Goal: Navigation & Orientation: Understand site structure

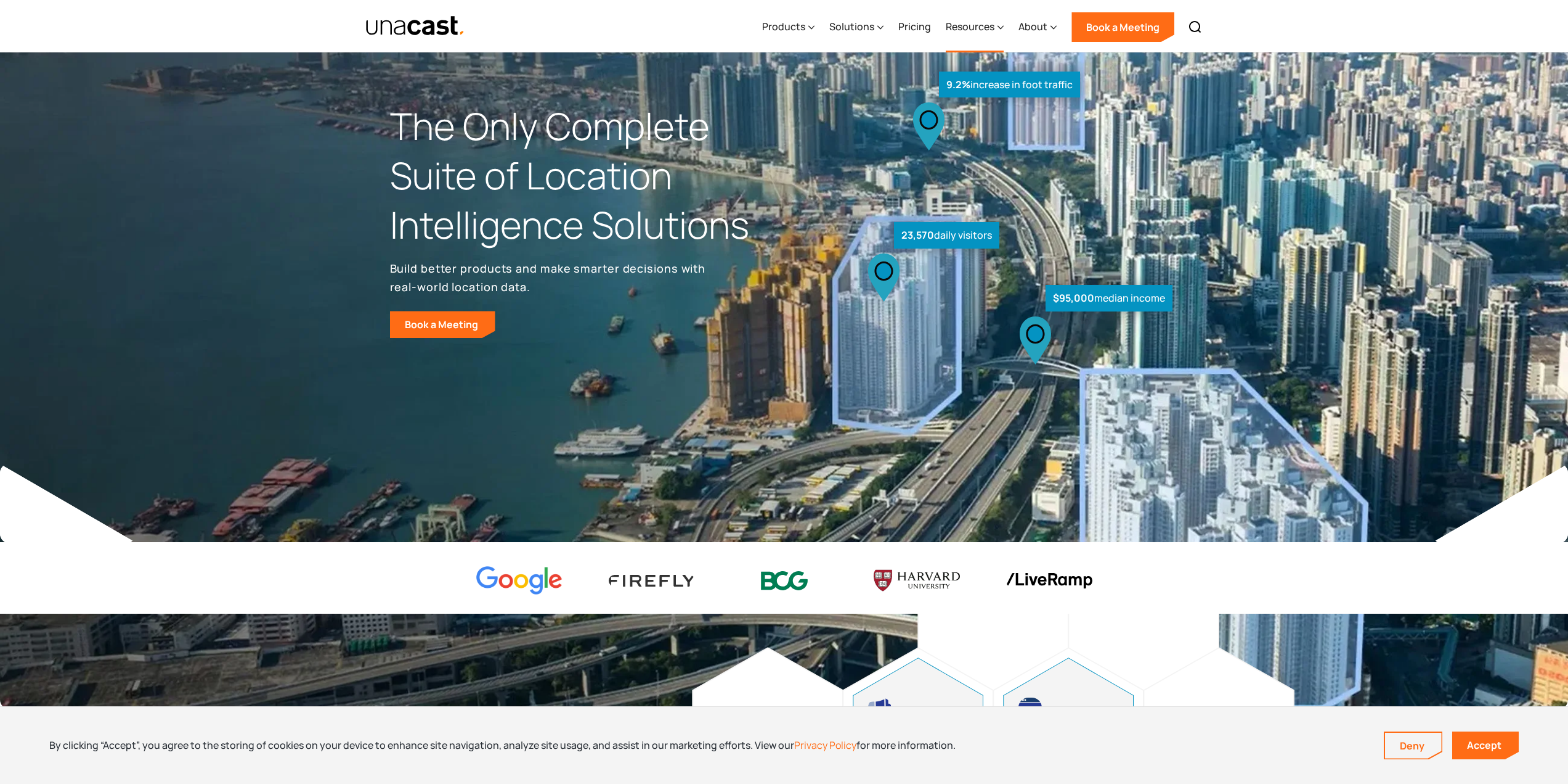
click at [986, 27] on div "Resources" at bounding box center [970, 26] width 49 height 15
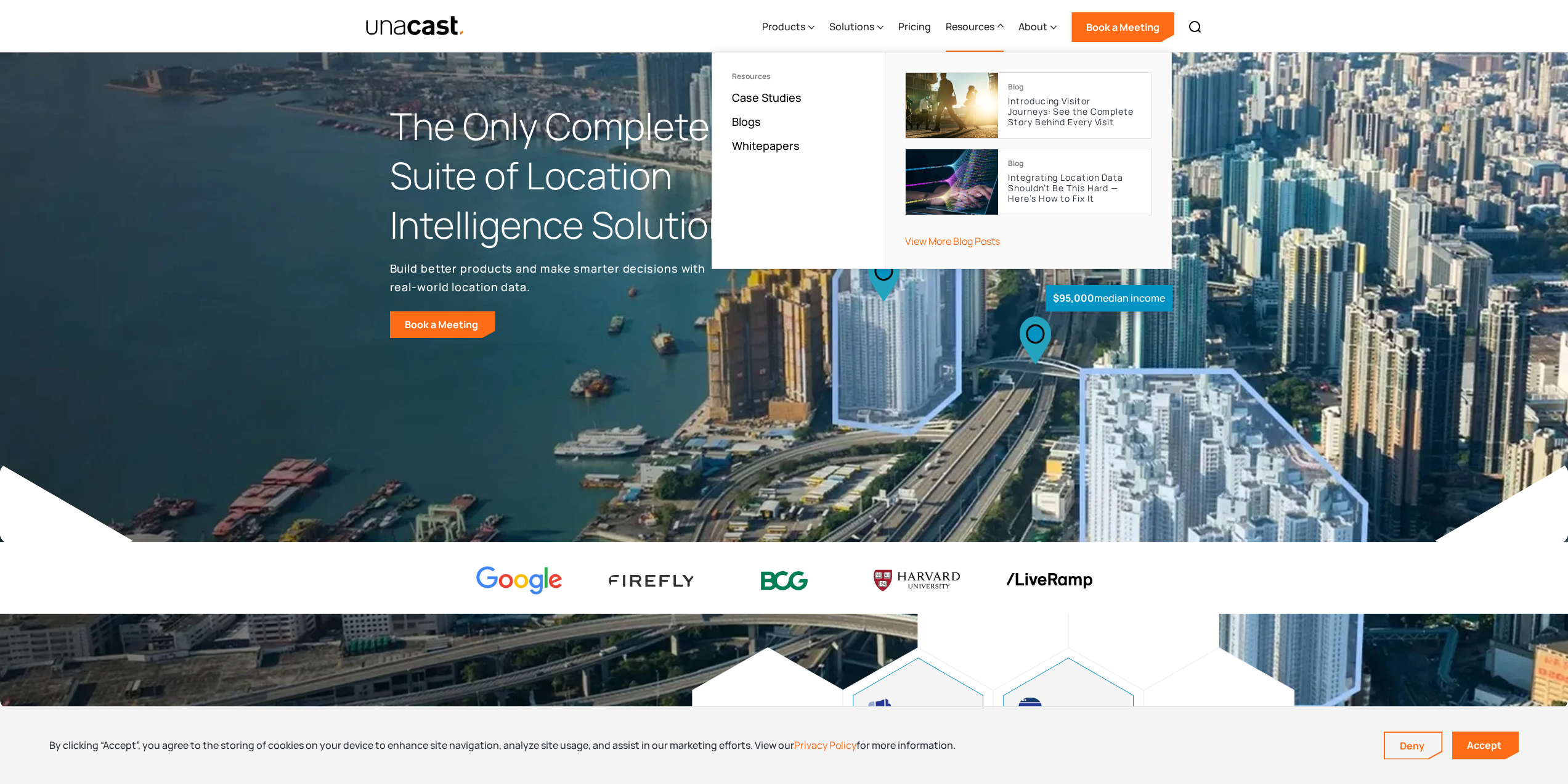
click at [823, 27] on div "Products Location Intelligence Global Location Data Foot Traffic Data Location …" at bounding box center [982, 26] width 454 height 52
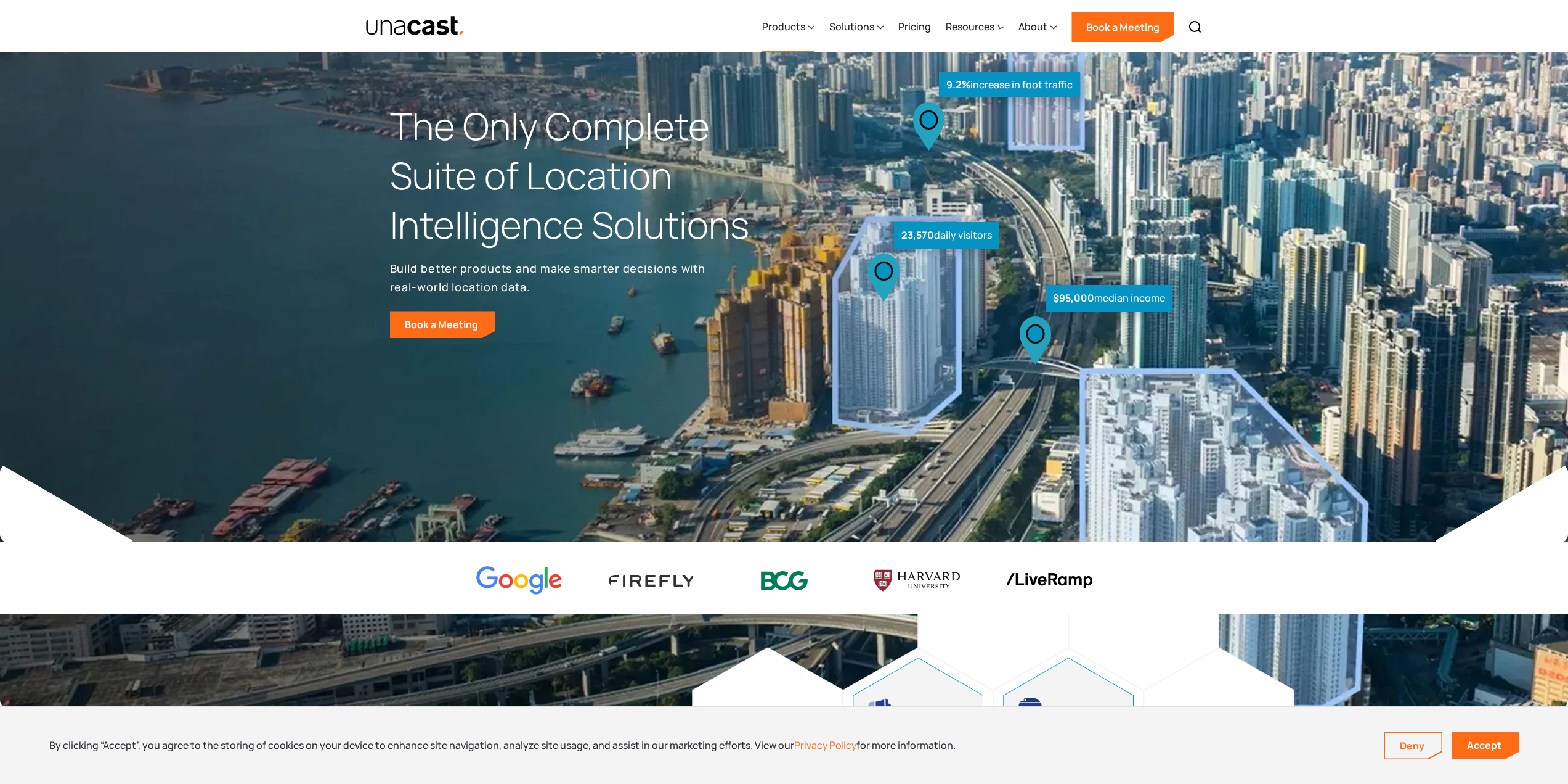
click at [804, 27] on div "Products" at bounding box center [784, 26] width 43 height 15
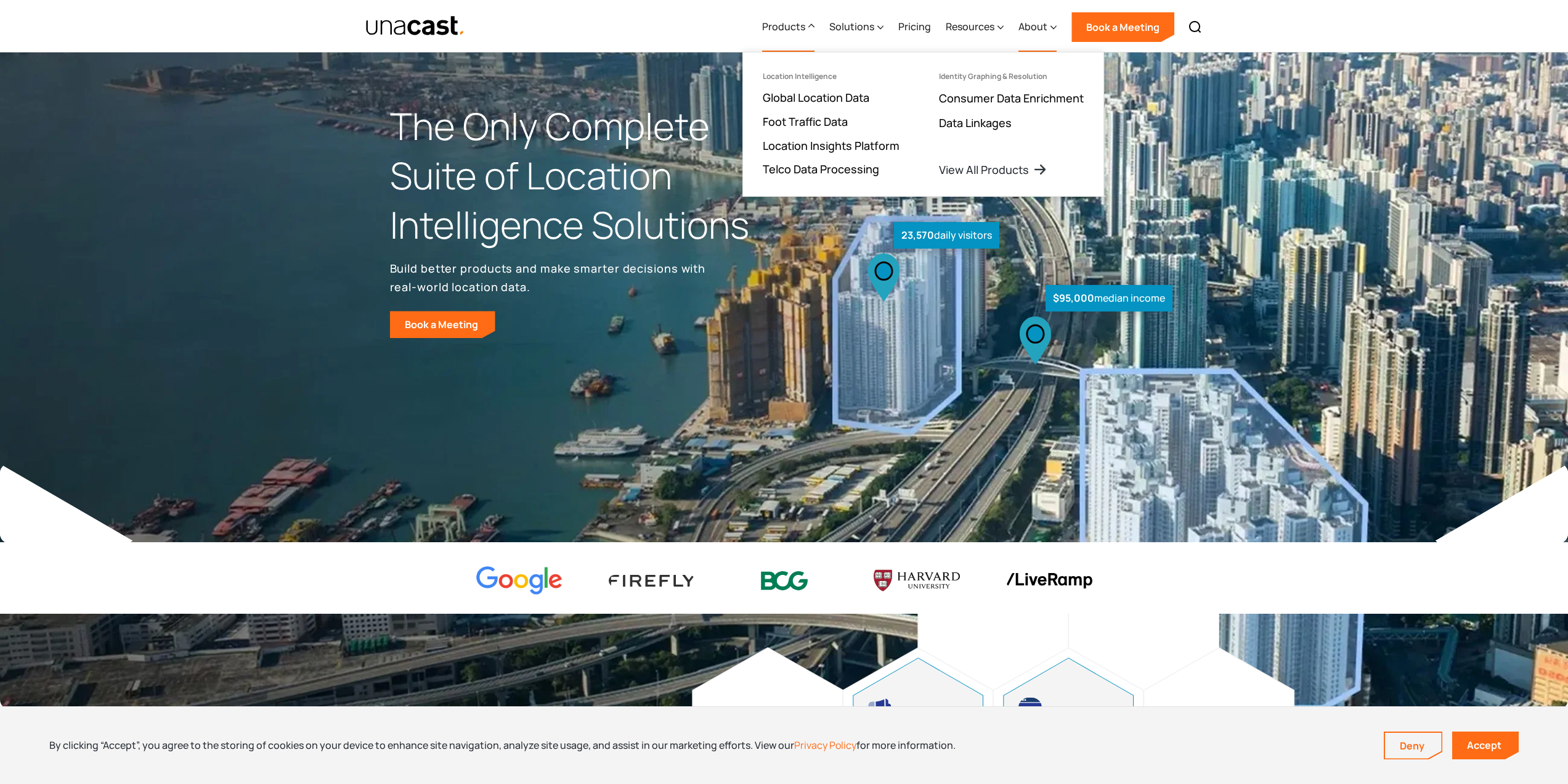
click at [1029, 29] on div "About" at bounding box center [1032, 26] width 29 height 15
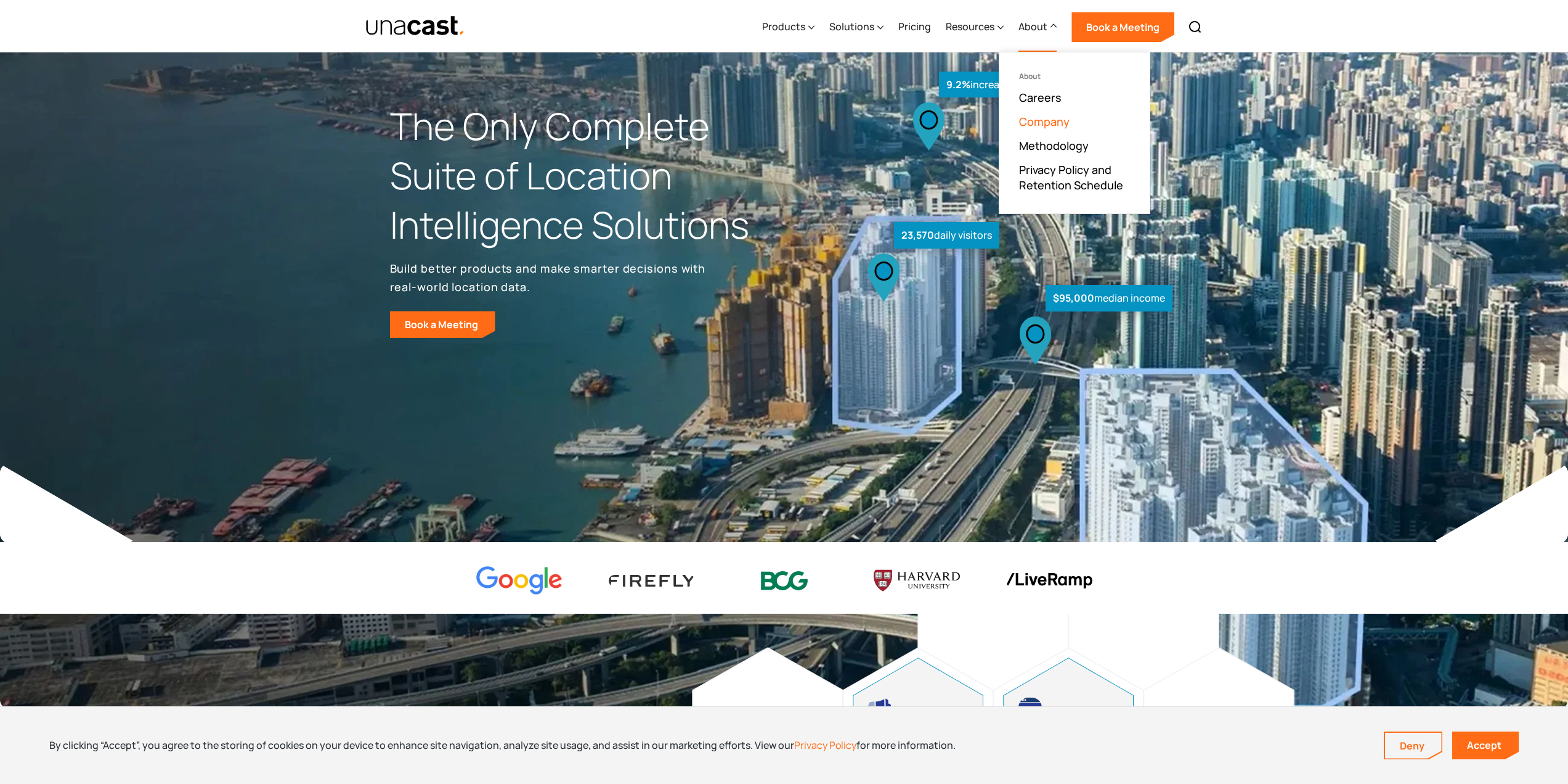
click at [1063, 121] on link "Company" at bounding box center [1044, 121] width 50 height 15
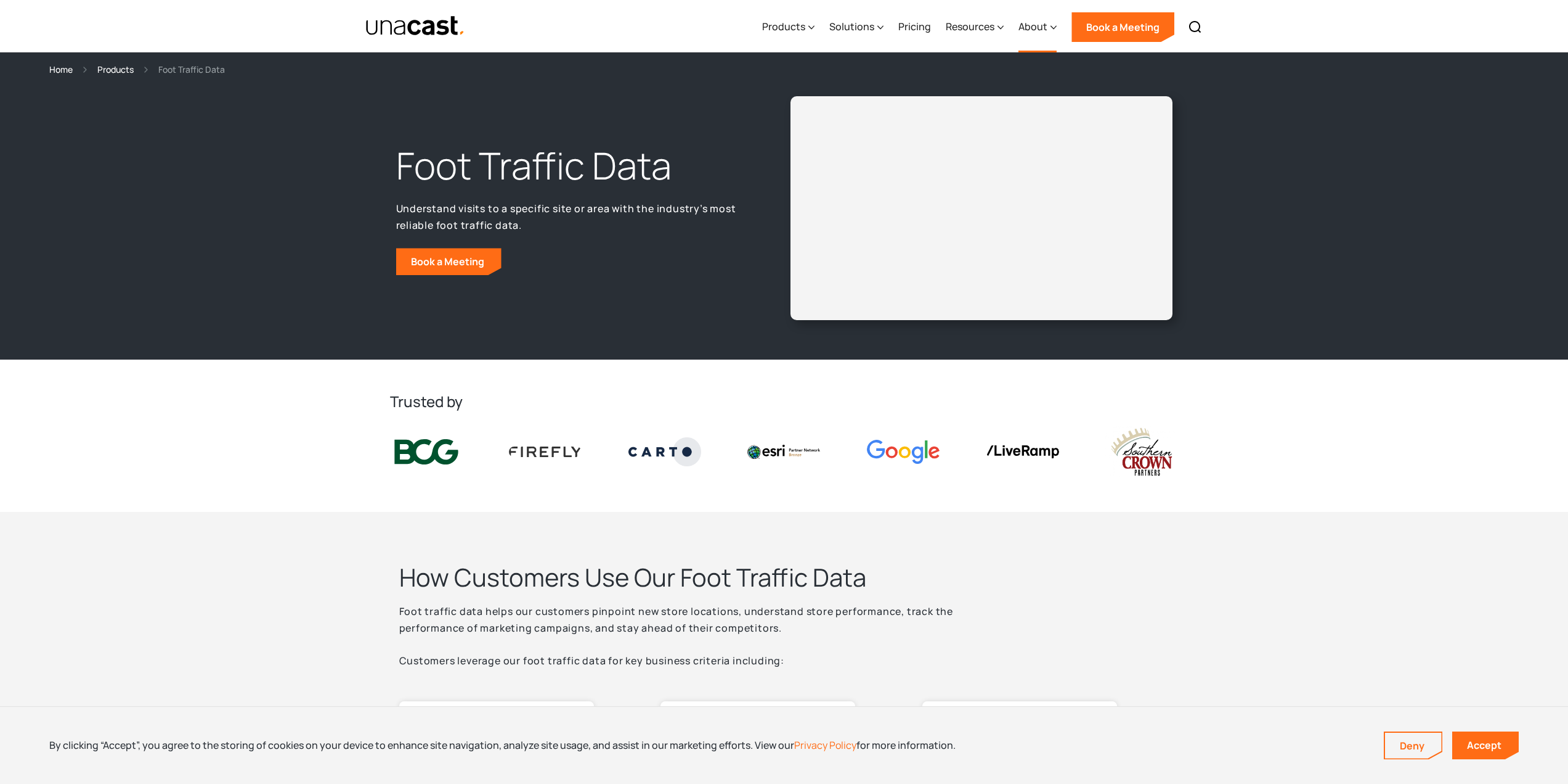
click at [1025, 29] on div "About" at bounding box center [1032, 26] width 29 height 15
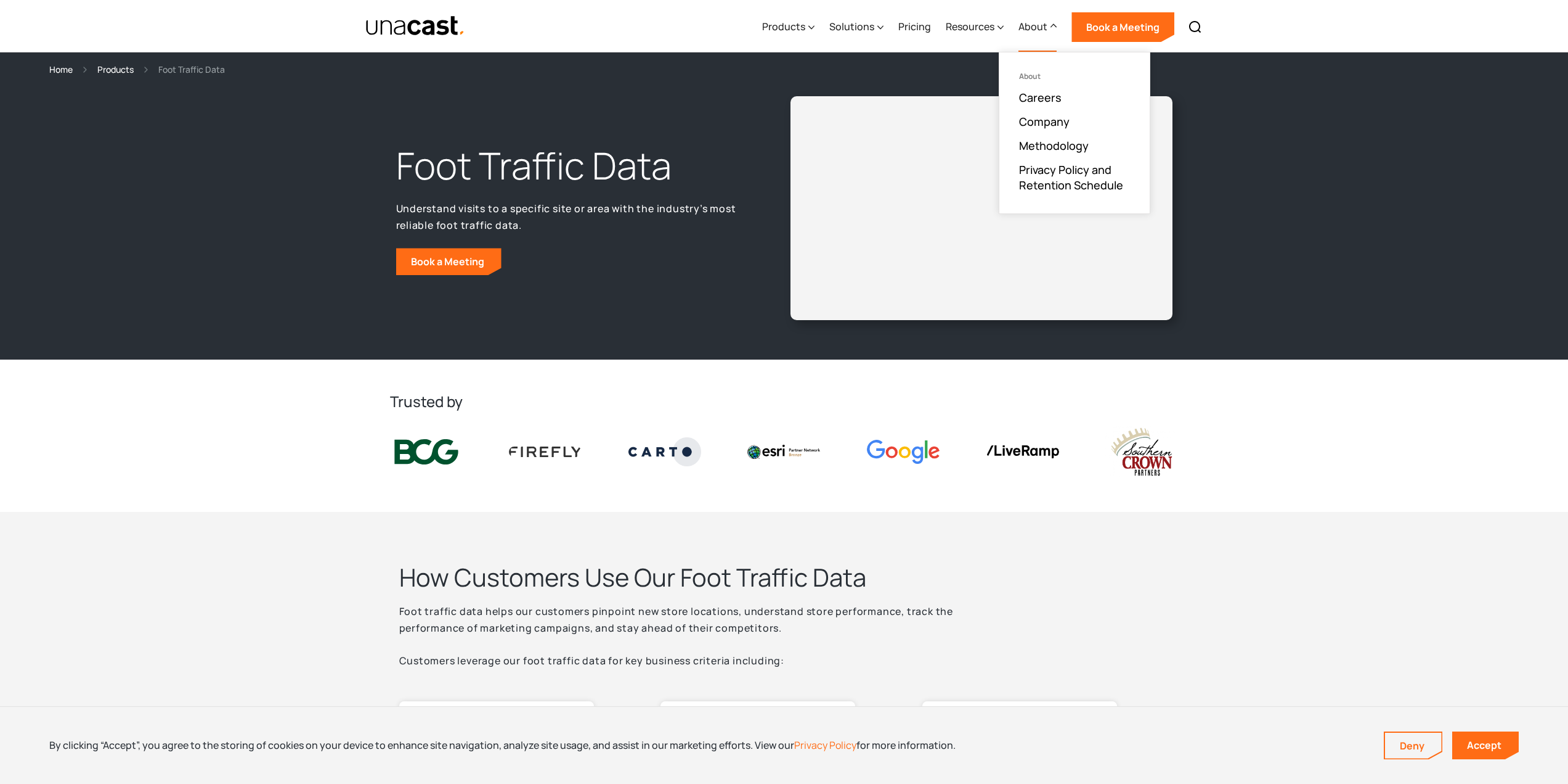
click at [933, 26] on div "Products Location Intelligence Global Location Data Foot Traffic Data Location …" at bounding box center [982, 26] width 454 height 52
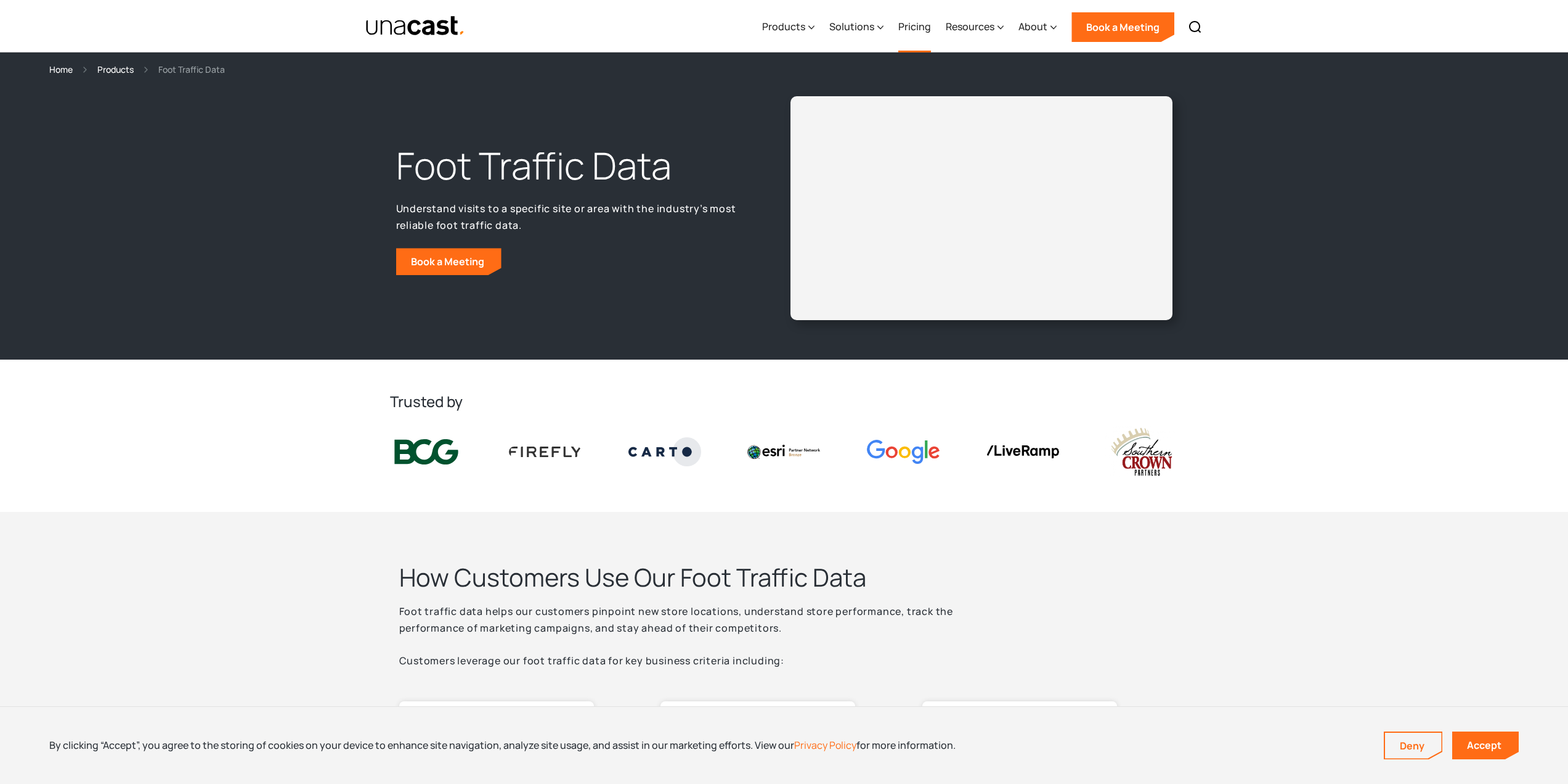
click at [927, 26] on link "Pricing" at bounding box center [915, 27] width 33 height 50
